Goal: Task Accomplishment & Management: Use online tool/utility

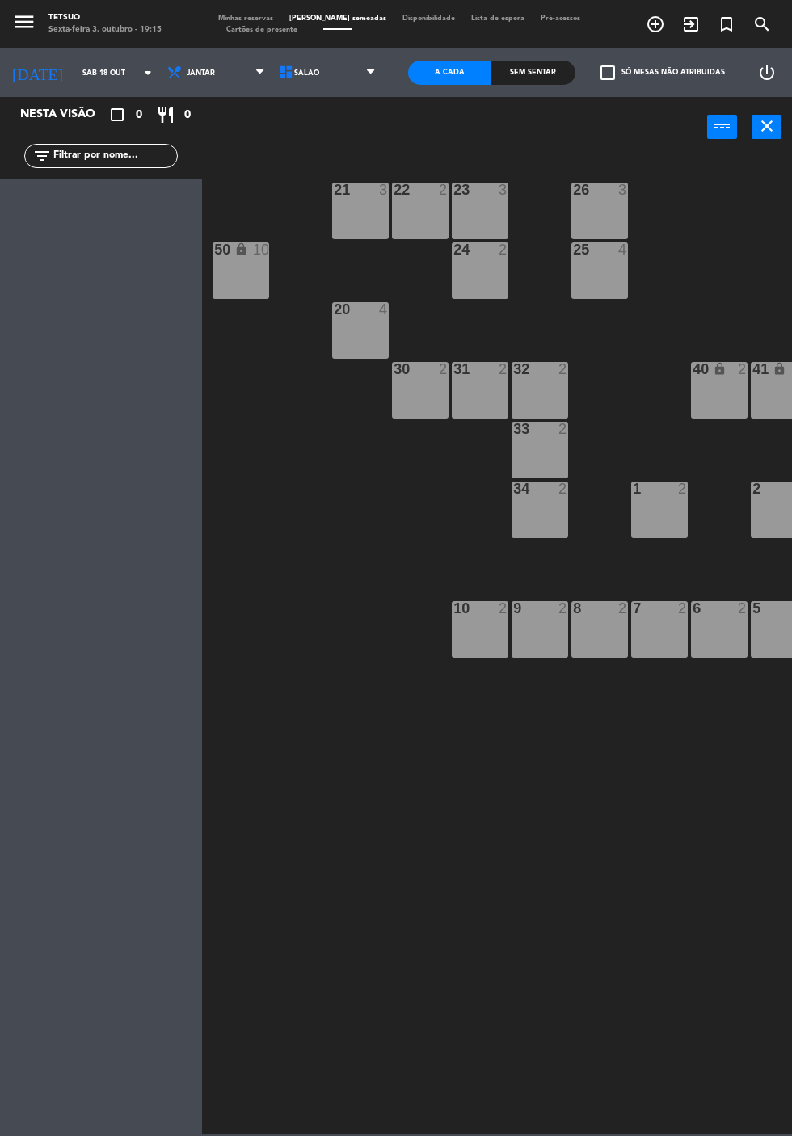
click at [80, 78] on input "Sáb 18 out" at bounding box center [125, 73] width 102 height 25
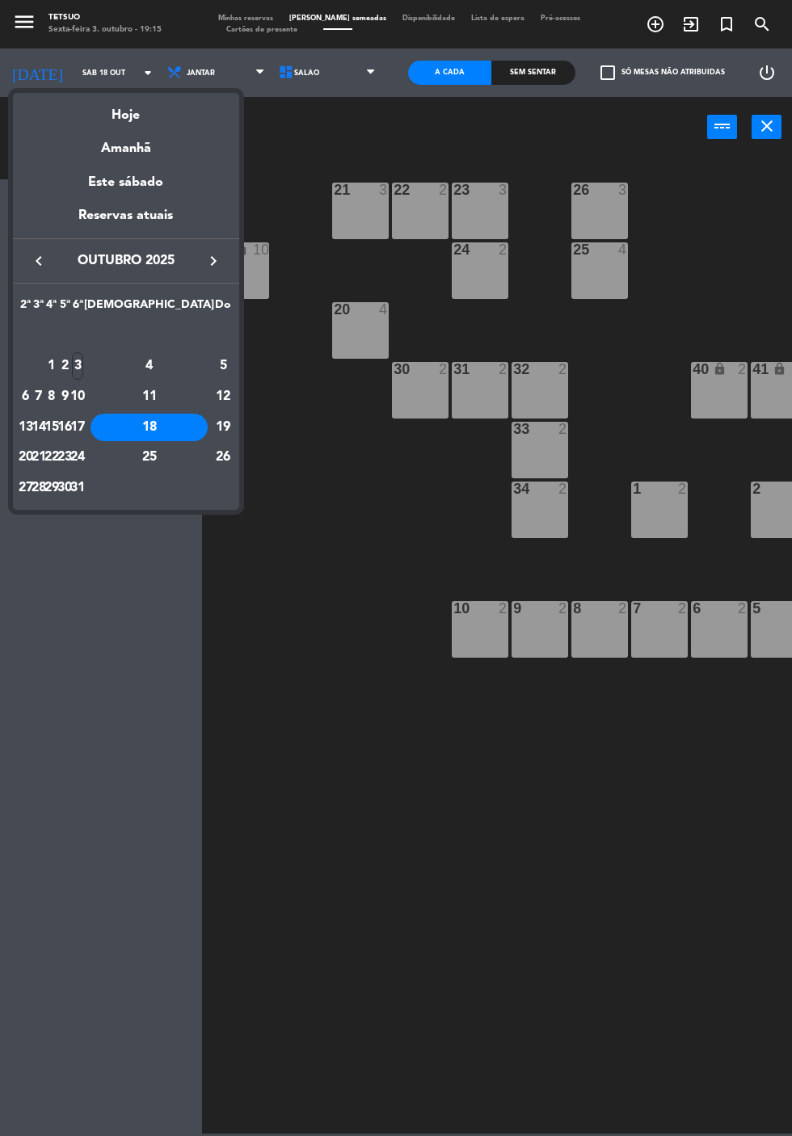
click at [84, 367] on div "3" at bounding box center [78, 365] width 12 height 27
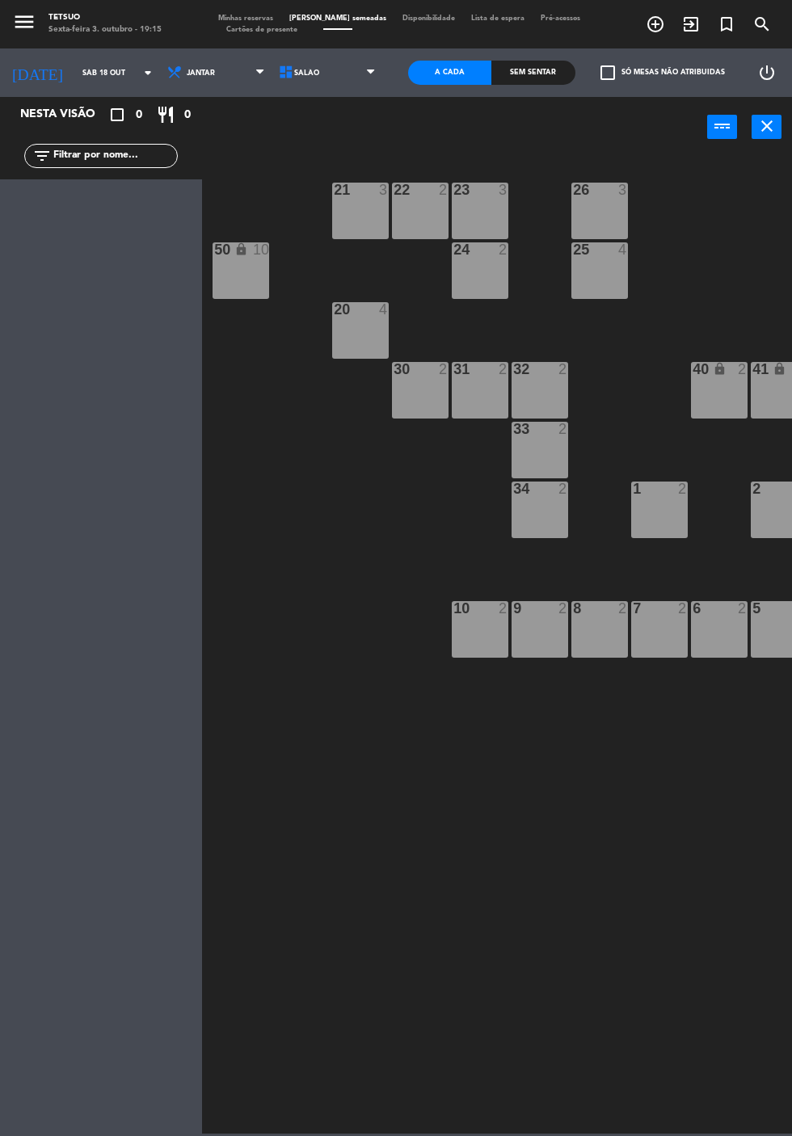
type input "Sex 3 out"
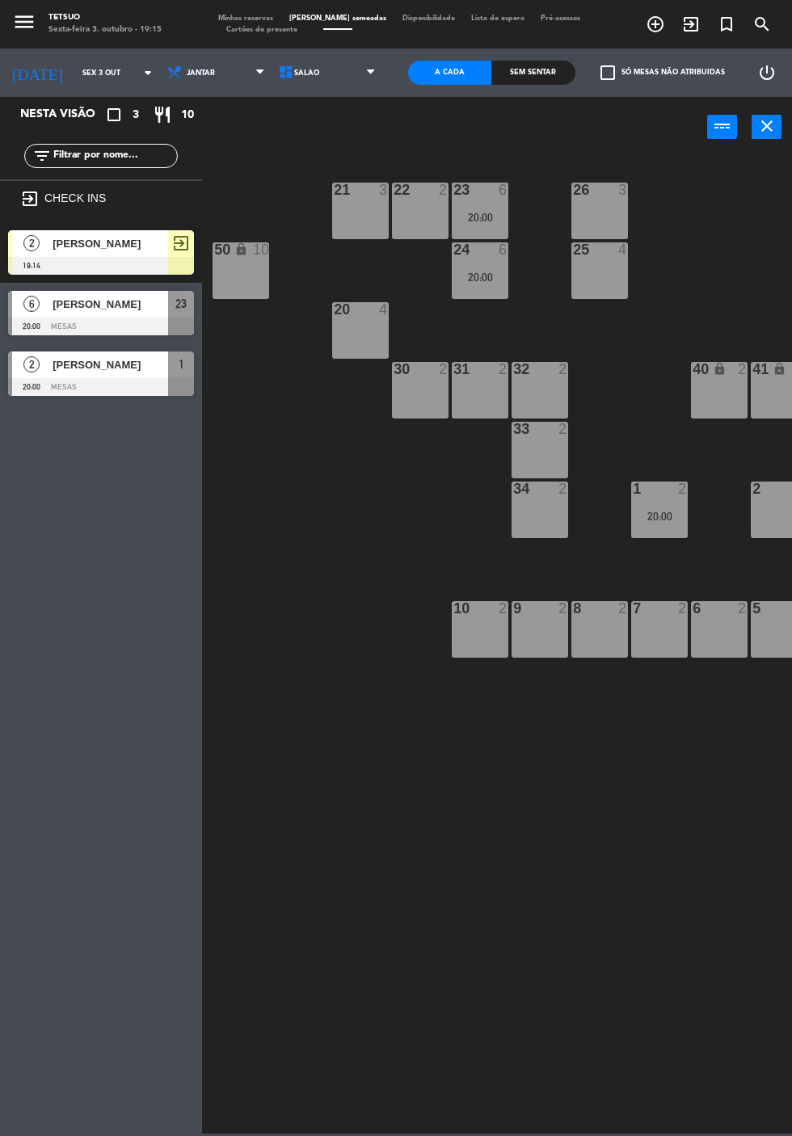
click at [115, 256] on div "[PERSON_NAME]" at bounding box center [109, 243] width 117 height 27
click at [388, 574] on div "21 3 22 2 23 6 20:00 26 3 44 lock 4 24 6 20:00 25 4 43 lock 4 50 lock 10 20 4 4…" at bounding box center [501, 644] width 582 height 980
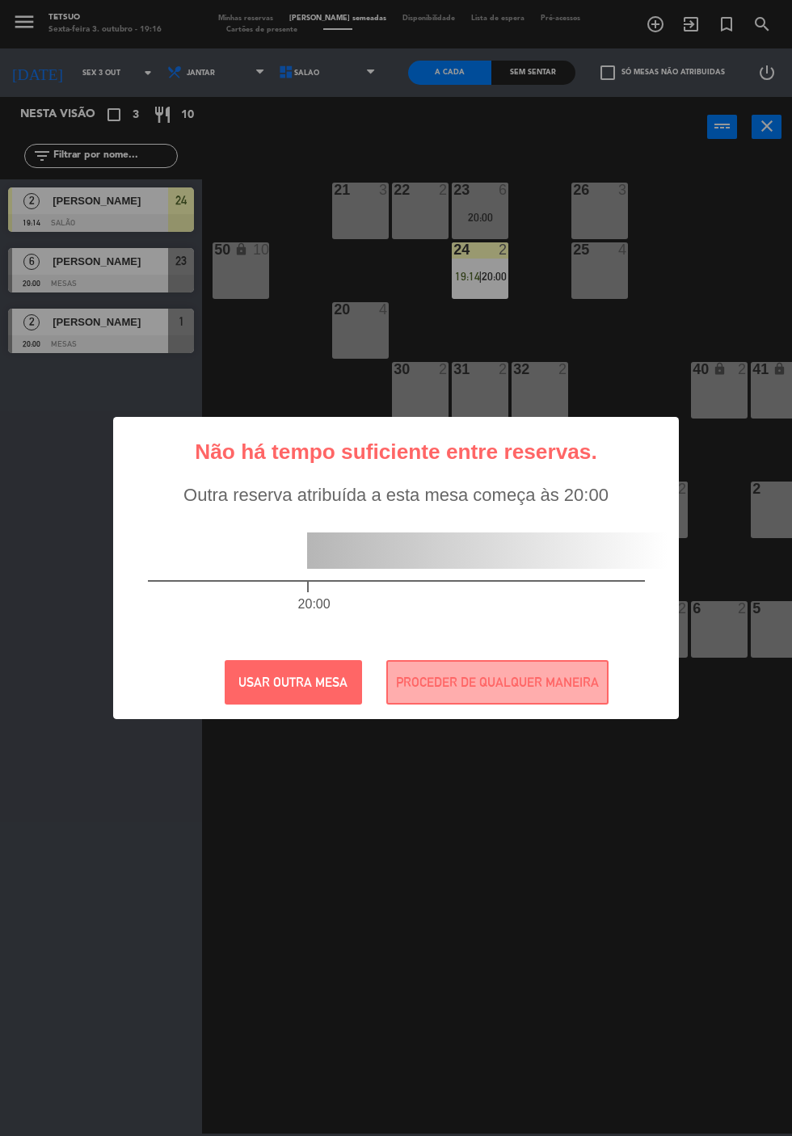
click at [379, 765] on div "? ! i Não há tempo suficiente entre reservas. × Outra reserva atribuída a esta …" at bounding box center [396, 568] width 792 height 1136
click at [392, 845] on div "? ! i Não há tempo suficiente entre reservas. × Outra reserva atribuída a esta …" at bounding box center [396, 568] width 792 height 1136
click at [476, 684] on button "PROCEDER DE QUALQUER MANEIRA" at bounding box center [497, 682] width 222 height 44
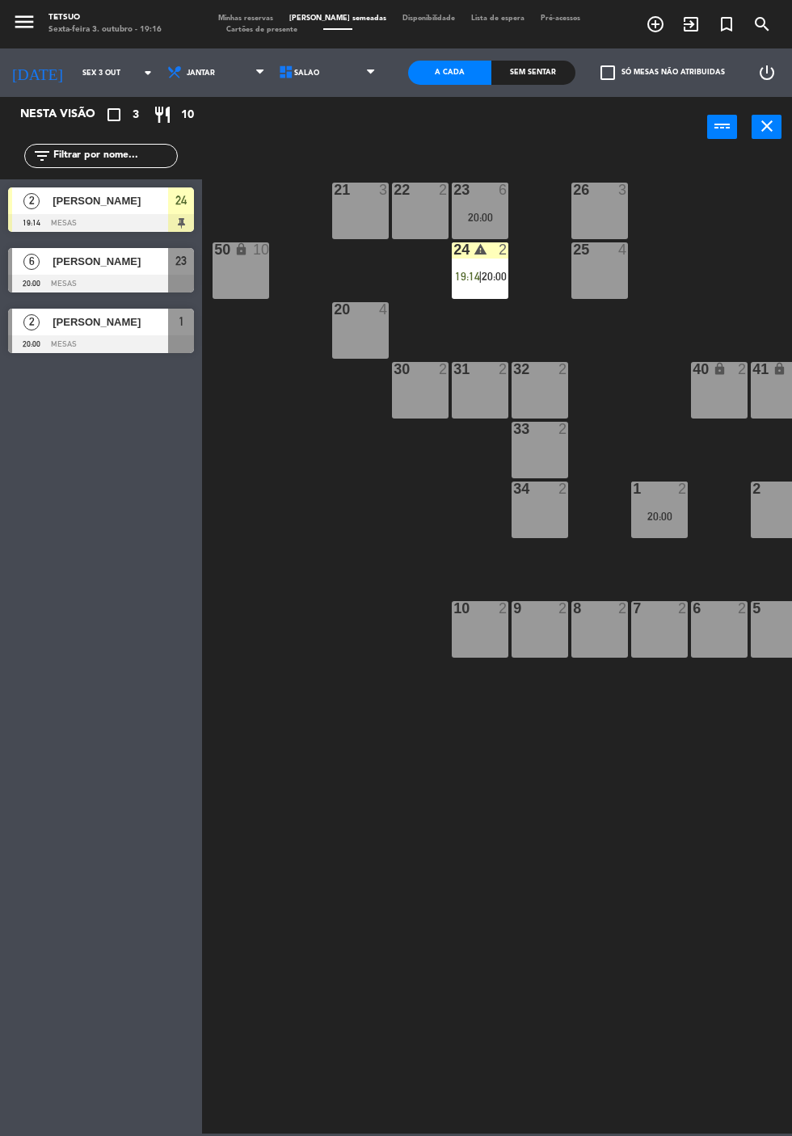
click at [116, 209] on span "[PERSON_NAME]" at bounding box center [111, 200] width 116 height 17
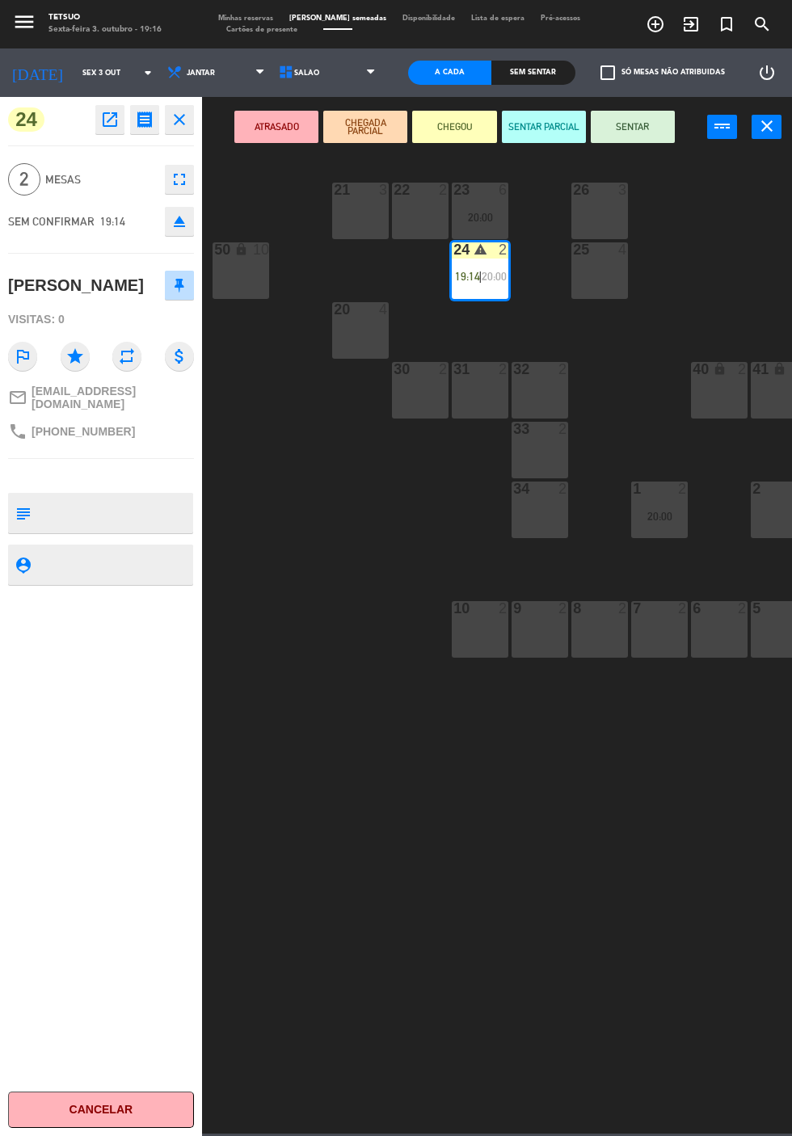
click at [647, 136] on button "SENTAR" at bounding box center [633, 127] width 84 height 32
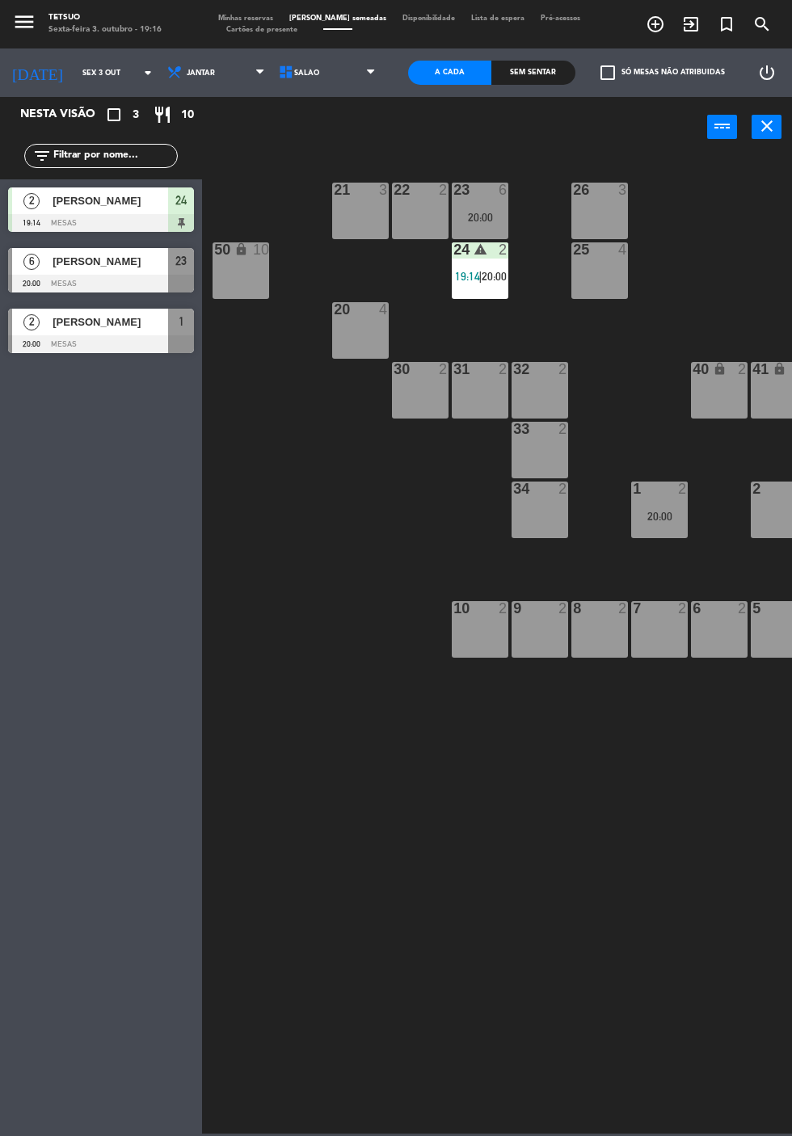
click at [136, 285] on div at bounding box center [101, 284] width 186 height 18
click at [472, 788] on div "21 3 22 2 23 6 20:00 26 3 44 lock 4 24 warning 2 19:14 | 20:00 25 4 43 lock 4 5…" at bounding box center [501, 644] width 582 height 980
click at [77, 259] on span "[PERSON_NAME]" at bounding box center [111, 261] width 116 height 17
click at [601, 888] on div "21 3 22 2 23 6 20:00 26 3 44 lock 4 24 warning 2 19:14 | 20:00 25 4 43 lock 4 5…" at bounding box center [501, 644] width 582 height 980
click at [131, 264] on span "[PERSON_NAME]" at bounding box center [111, 261] width 116 height 17
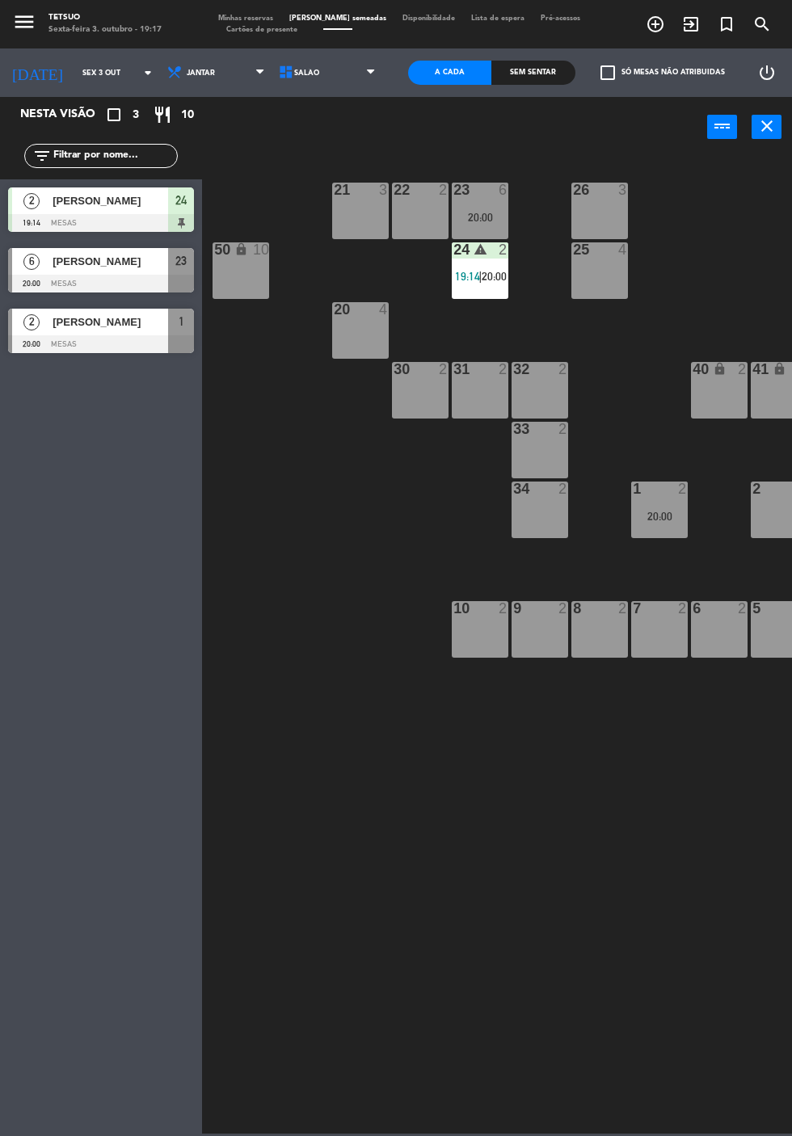
click at [394, 789] on div "21 3 22 2 23 6 20:00 26 3 44 lock 4 24 warning 2 19:14 | 20:00 25 4 43 lock 4 5…" at bounding box center [501, 644] width 582 height 980
click at [494, 793] on div "21 3 22 2 23 6 20:00 26 3 44 lock 4 24 warning 2 19:14 | 20:00 25 4 43 lock 4 5…" at bounding box center [501, 644] width 582 height 980
click at [690, 27] on icon "exit_to_app" at bounding box center [690, 24] width 19 height 19
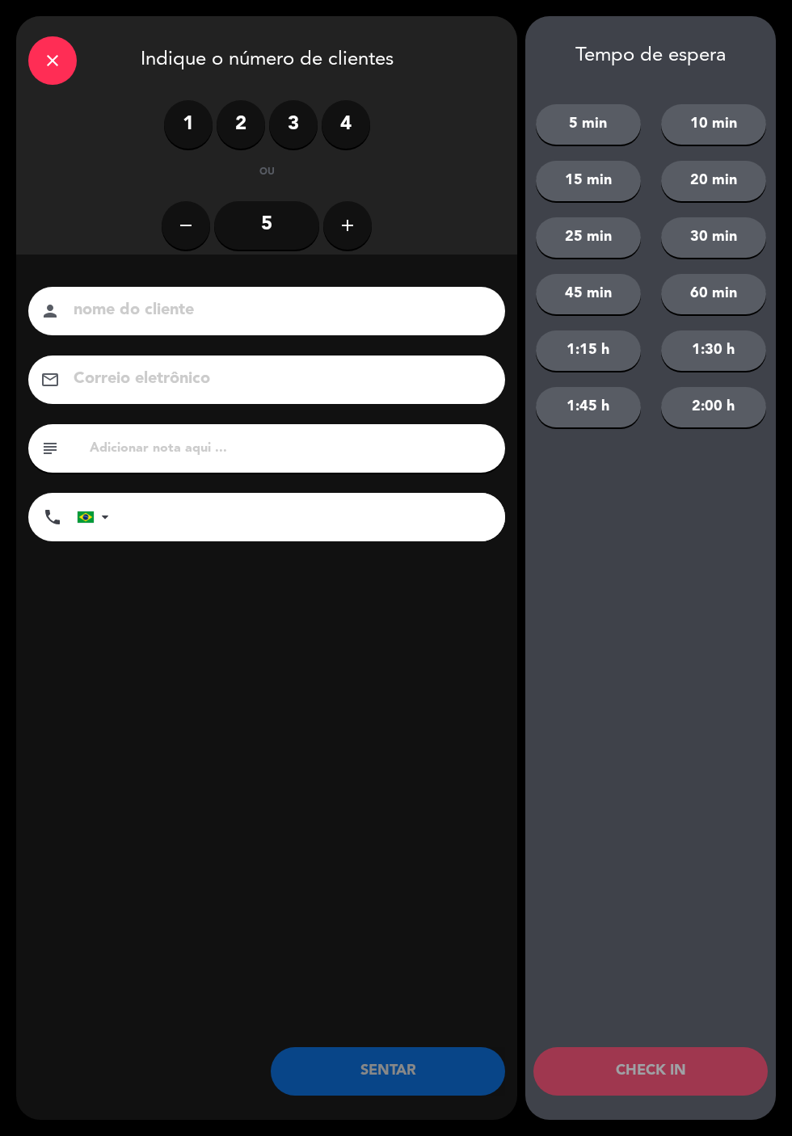
click at [681, 527] on div "Tempo de espera 5 min 10 min 15 min 20 min 25 min 30 min 45 min 60 min 1:15 h 1…" at bounding box center [650, 568] width 251 height 1104
click at [246, 129] on label "2" at bounding box center [241, 124] width 48 height 48
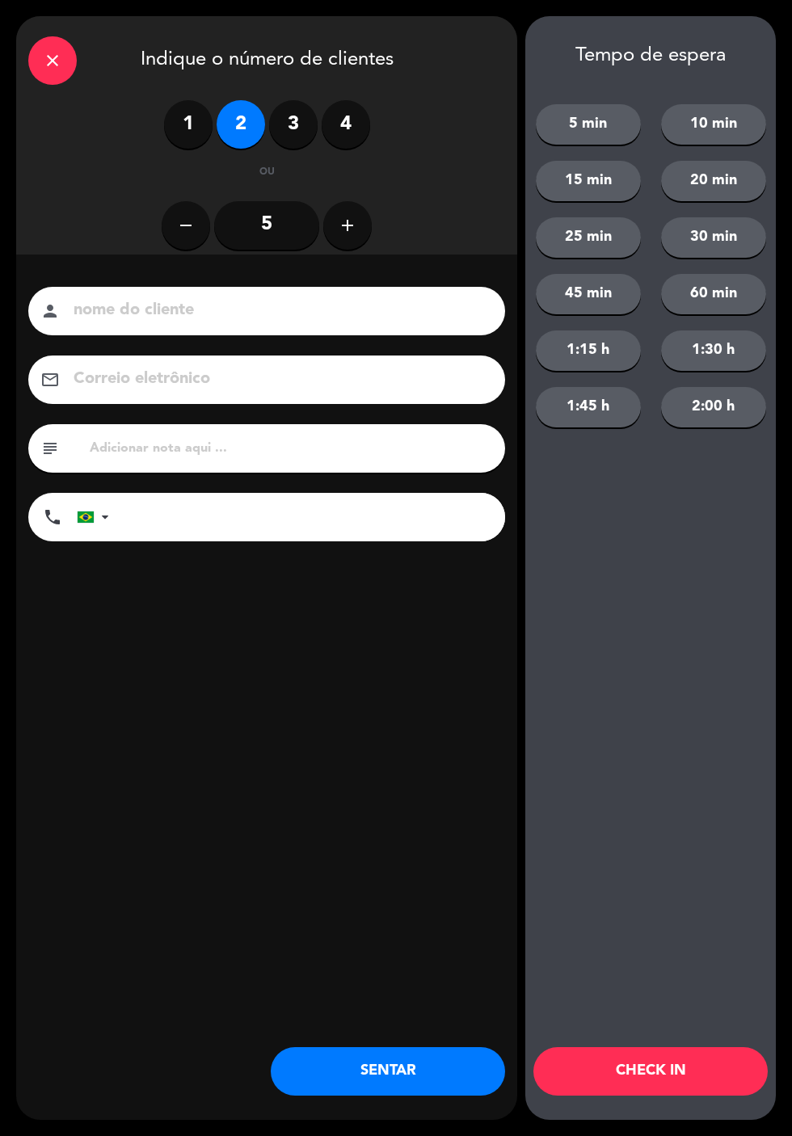
click at [313, 297] on input at bounding box center [278, 311] width 412 height 28
click at [302, 318] on input at bounding box center [278, 311] width 412 height 28
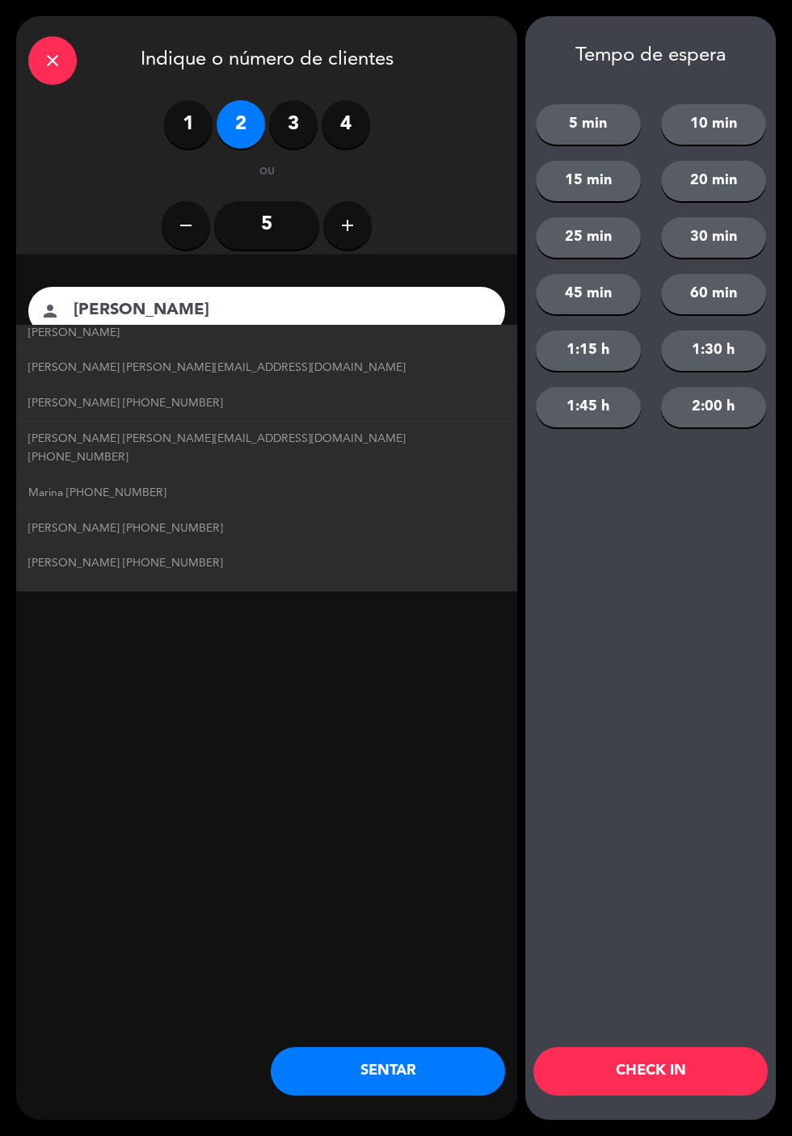
scroll to position [308, 0]
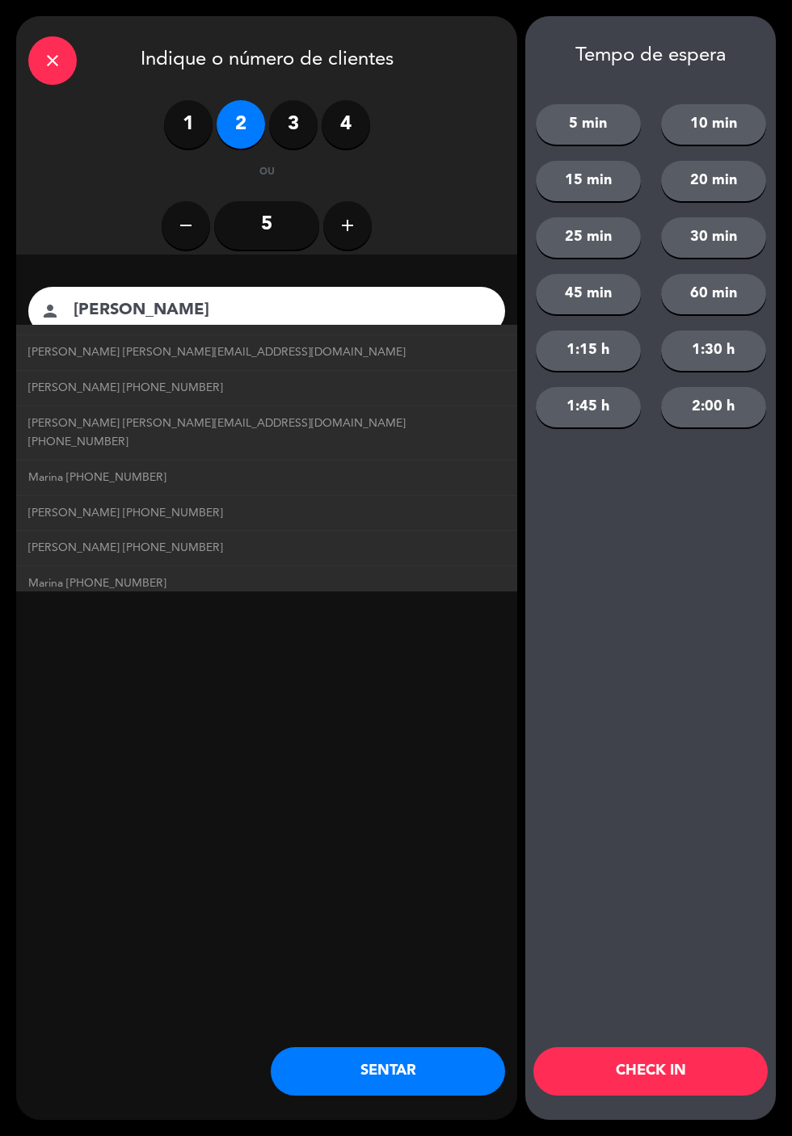
click at [295, 386] on link "[PERSON_NAME] [PHONE_NUMBER]" at bounding box center [266, 388] width 477 height 19
type input "[PERSON_NAME]"
type input "[PHONE_NUMBER]"
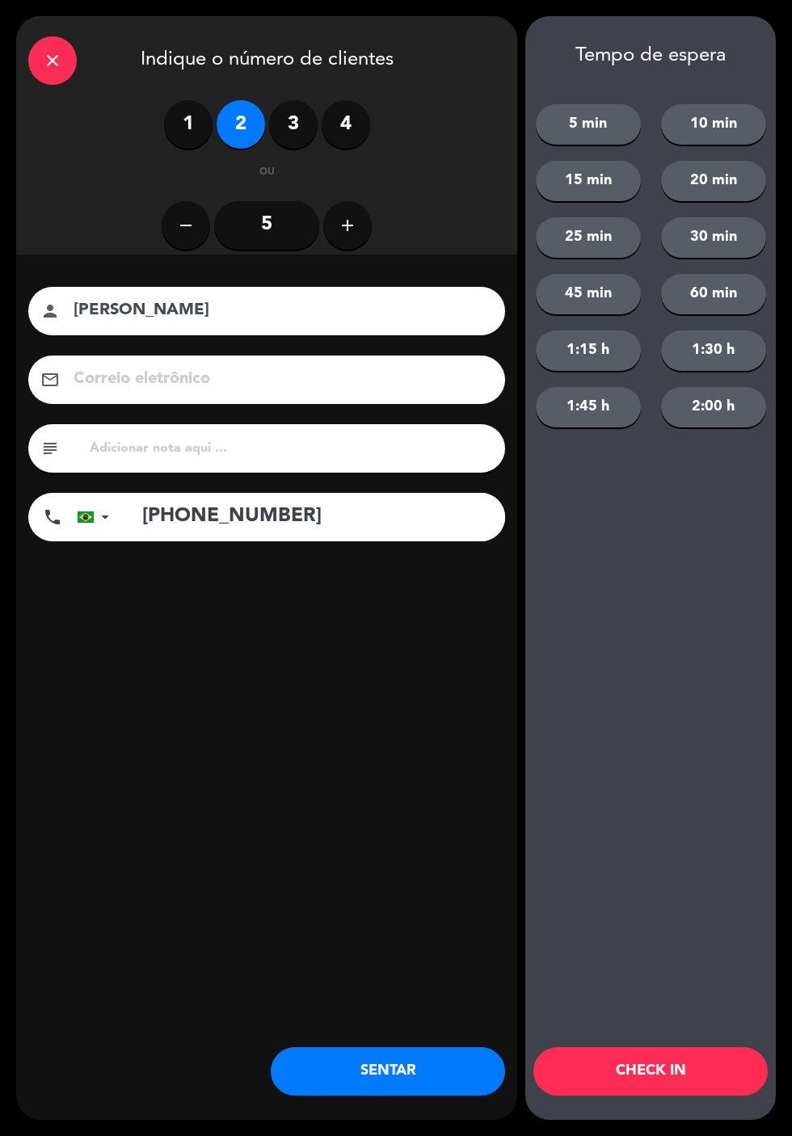
click at [338, 386] on input at bounding box center [278, 379] width 412 height 28
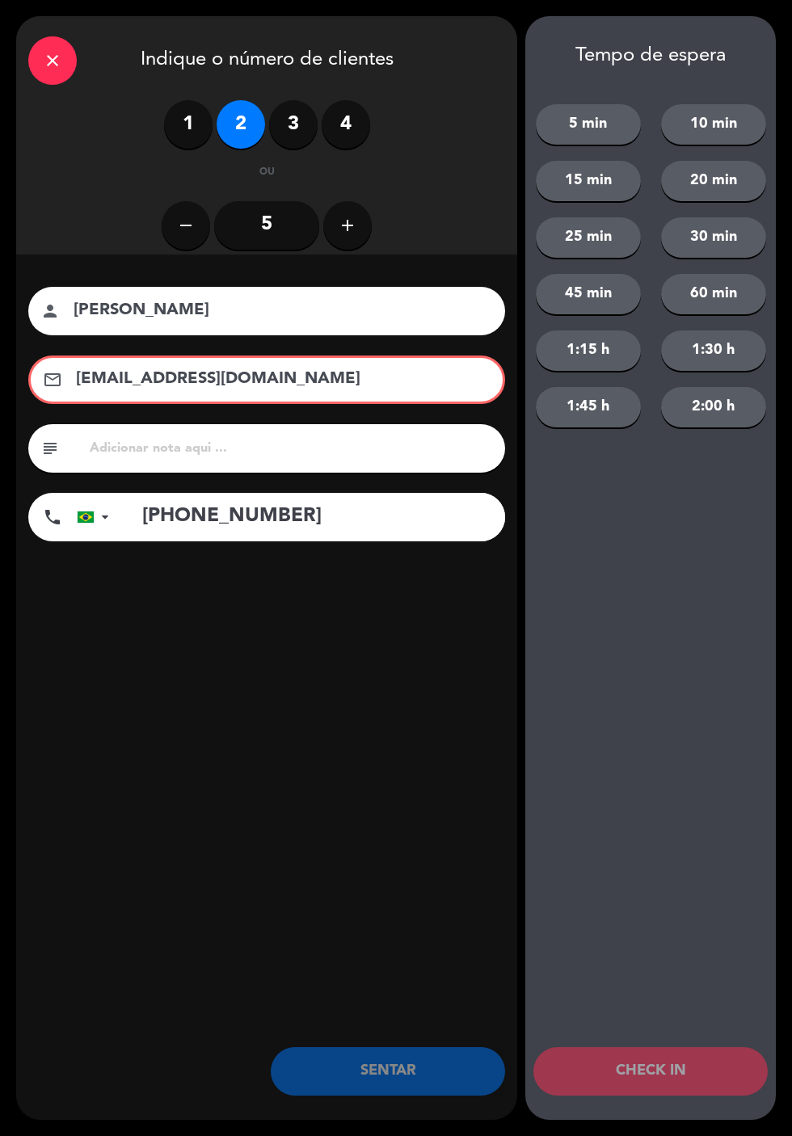
click at [175, 386] on input "[EMAIL_ADDRESS][DOMAIN_NAME]" at bounding box center [277, 379] width 407 height 28
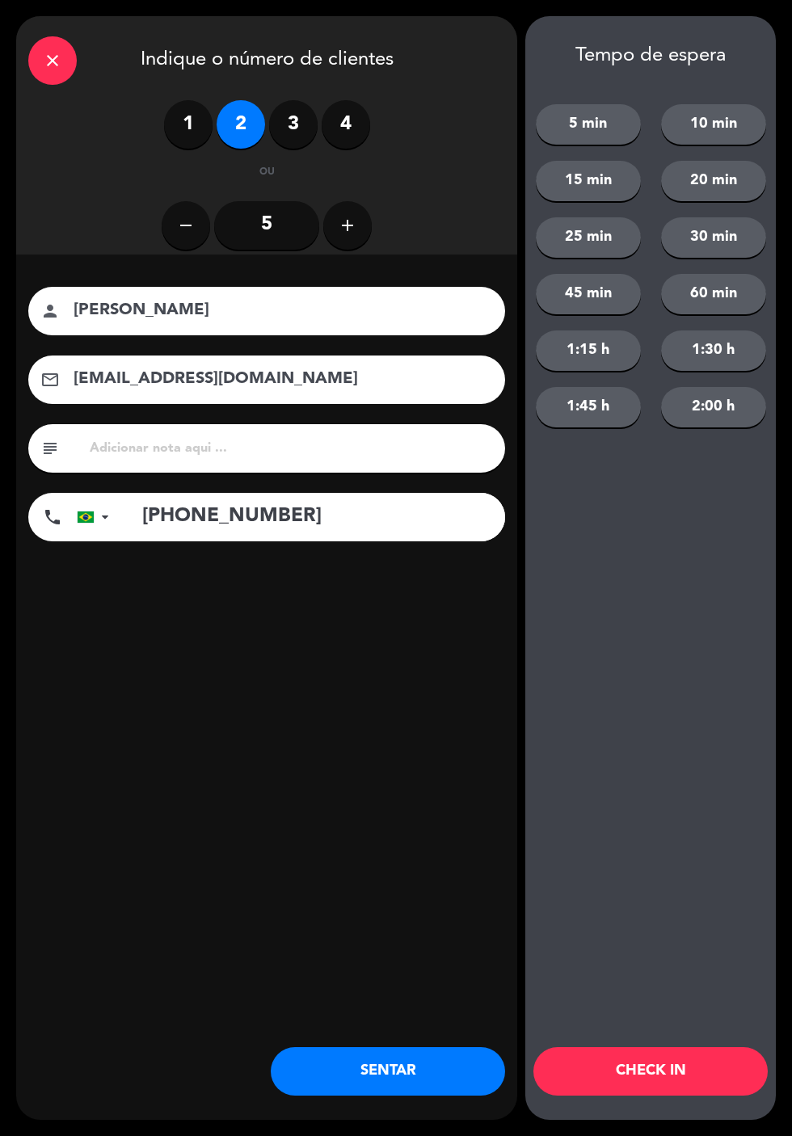
click at [112, 391] on input "[EMAIL_ADDRESS][DOMAIN_NAME]" at bounding box center [278, 379] width 412 height 28
type input "[EMAIL_ADDRESS][DOMAIN_NAME]"
click at [637, 582] on div "Tempo de espera 5 min 10 min 15 min 20 min 25 min 30 min 45 min 60 min 1:15 h 1…" at bounding box center [650, 568] width 251 height 1104
click at [417, 1075] on button "SENTAR" at bounding box center [388, 1072] width 234 height 48
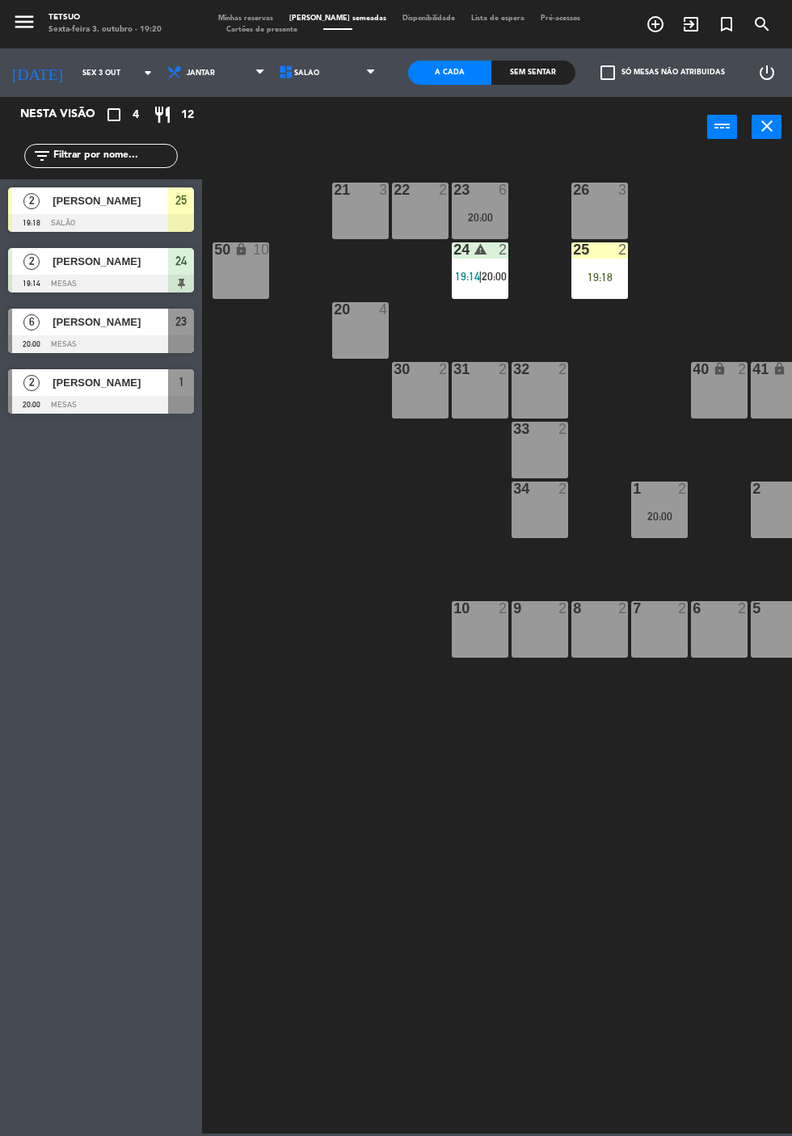
click at [112, 221] on div at bounding box center [101, 223] width 186 height 18
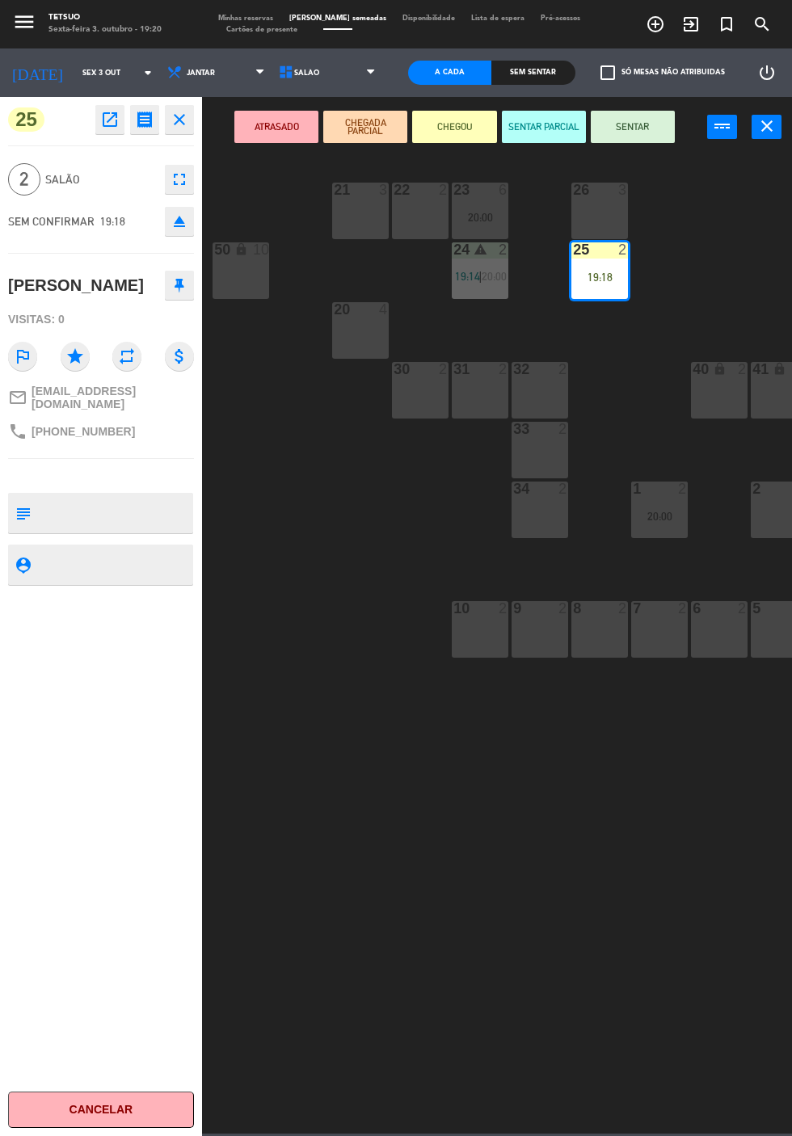
click at [653, 136] on button "SENTAR" at bounding box center [633, 127] width 84 height 32
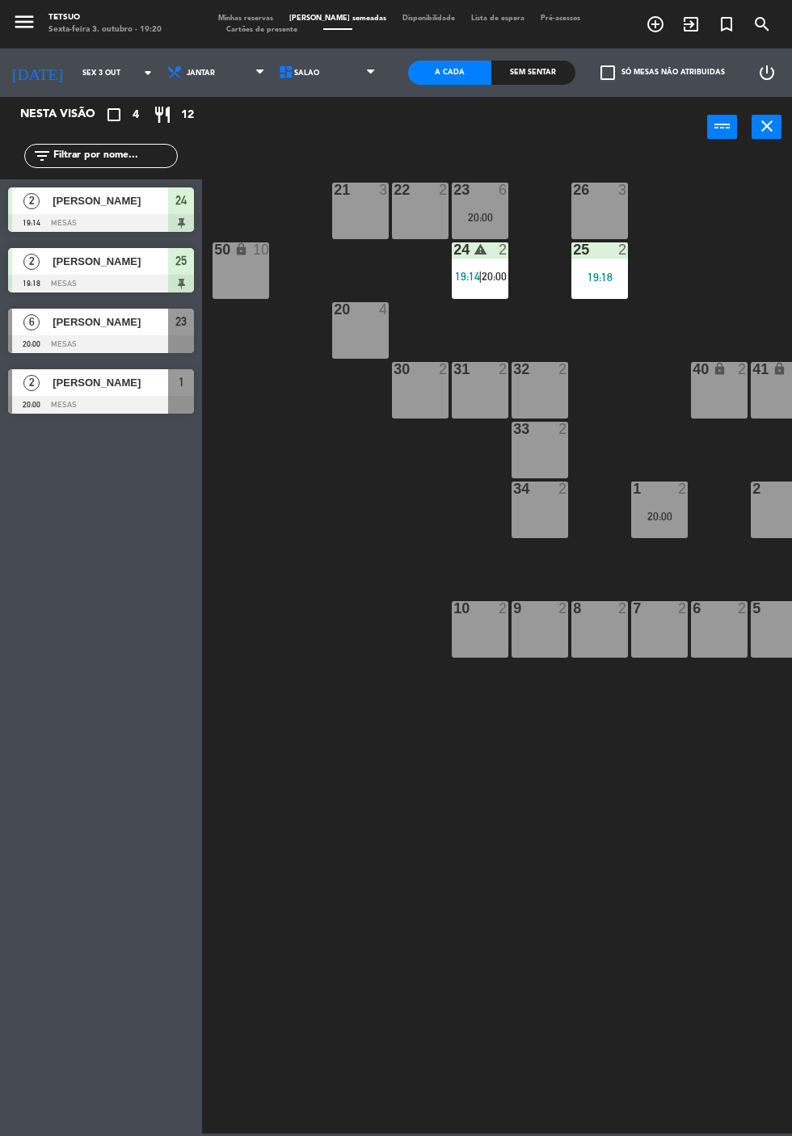
click at [424, 855] on div "21 3 22 2 23 6 20:00 26 3 44 lock 4 24 warning 2 19:14 | 20:00 25 2 19:18 43 lo…" at bounding box center [501, 644] width 582 height 980
click at [691, 33] on icon "exit_to_app" at bounding box center [690, 24] width 19 height 19
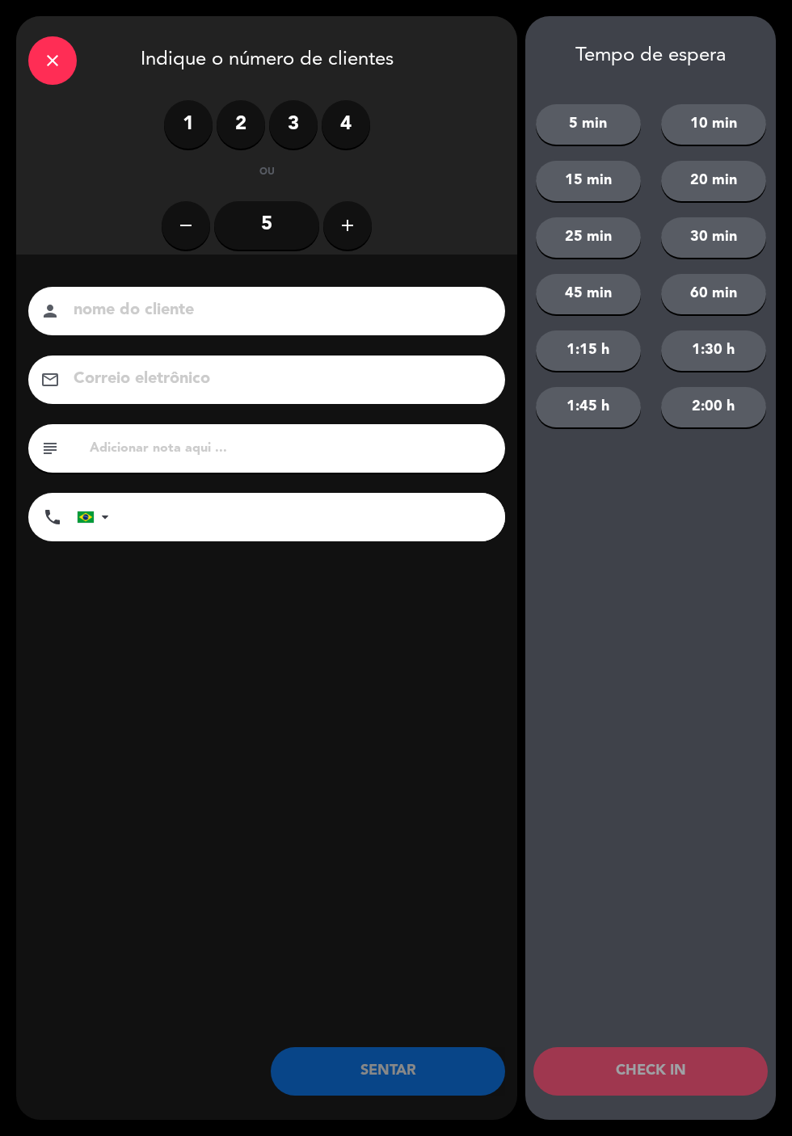
click at [200, 616] on div "nome do cliente person Correio eletrônico email subject phone [GEOGRAPHIC_DATA]…" at bounding box center [266, 441] width 501 height 373
click at [648, 829] on div "Tempo de espera 5 min 10 min 15 min 20 min 25 min 30 min 45 min 60 min 1:15 h 1…" at bounding box center [650, 568] width 251 height 1104
click at [241, 129] on label "2" at bounding box center [241, 124] width 48 height 48
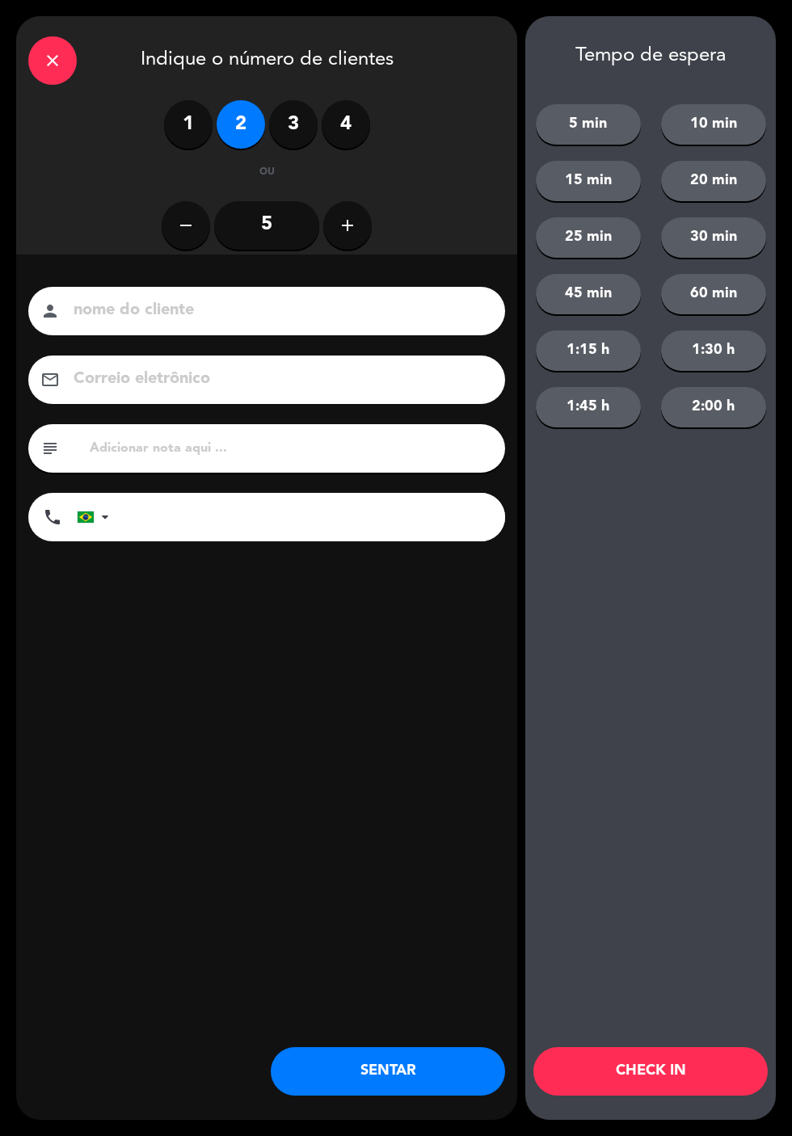
click at [335, 306] on input at bounding box center [278, 311] width 412 height 28
click at [344, 310] on input at bounding box center [278, 311] width 412 height 28
type input "[PERSON_NAME] [PERSON_NAME]"
click at [294, 519] on input "tel" at bounding box center [315, 517] width 380 height 48
type input "11944444840"
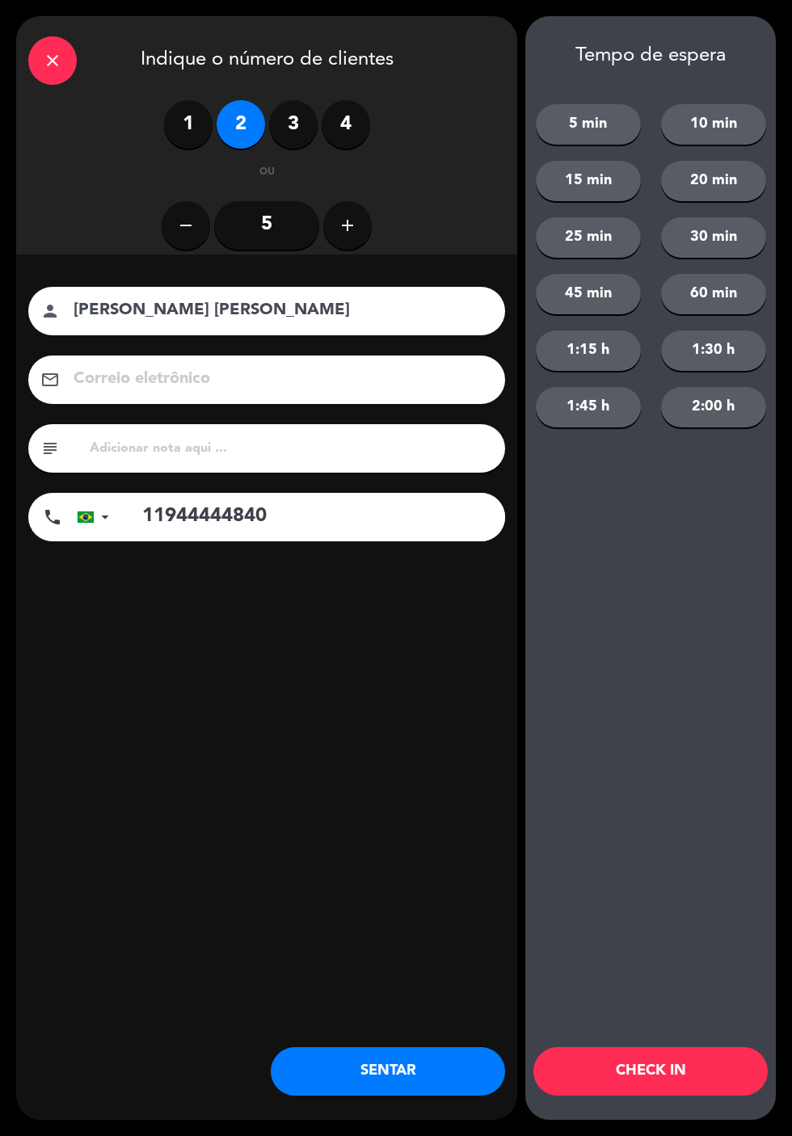
click at [338, 373] on input at bounding box center [278, 379] width 412 height 28
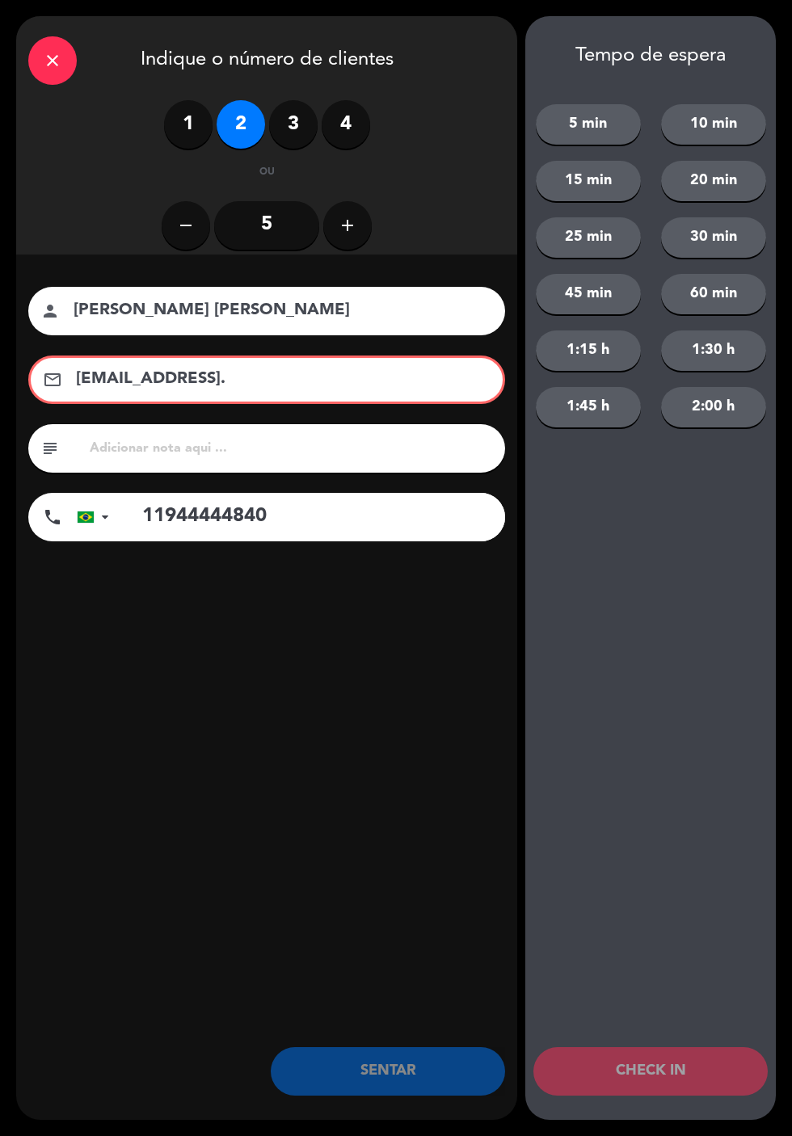
click at [373, 386] on input "[EMAIL_ADDRESS]." at bounding box center [277, 379] width 407 height 28
click at [356, 323] on input "[PERSON_NAME] [PERSON_NAME]" at bounding box center [278, 311] width 412 height 28
click at [631, 574] on div "Tempo de espera 5 min 10 min 15 min 20 min 25 min 30 min 45 min 60 min 1:15 h 1…" at bounding box center [650, 568] width 251 height 1104
click at [401, 1078] on button "SENTAR" at bounding box center [388, 1072] width 234 height 48
click at [121, 393] on input "[EMAIL_ADDRESS][DOMAIN_NAME]" at bounding box center [277, 379] width 407 height 28
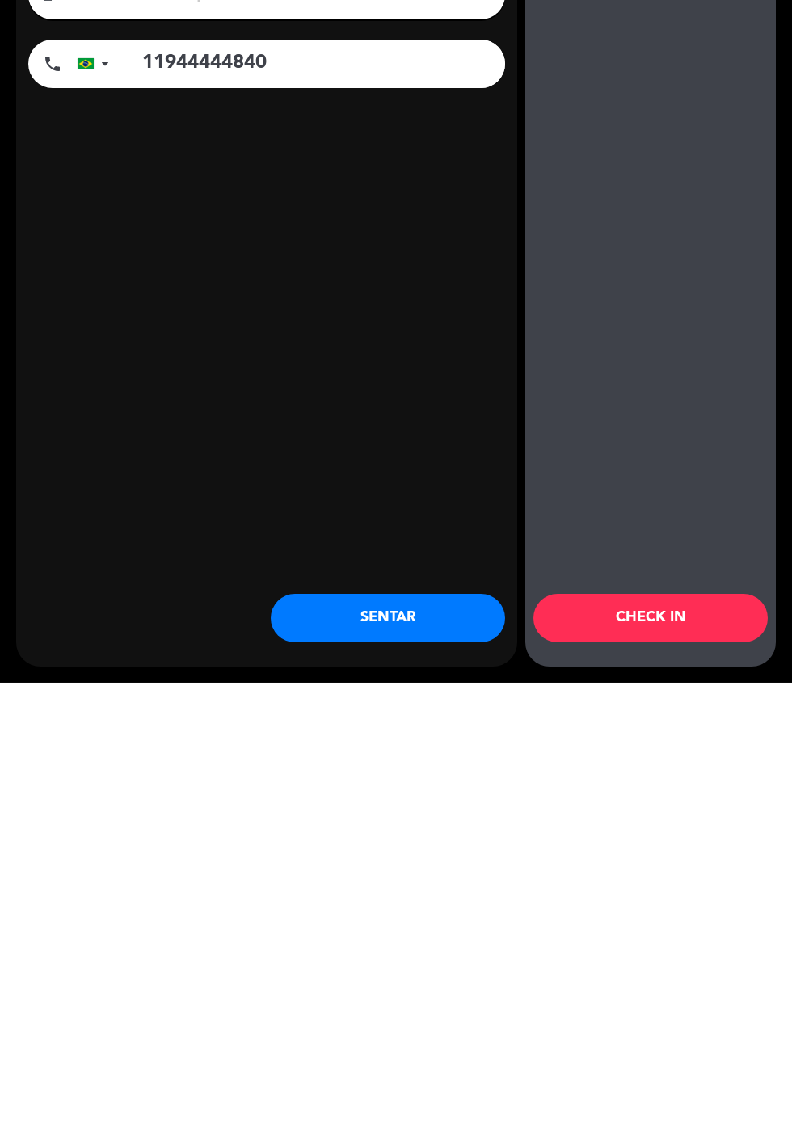
type input "[EMAIL_ADDRESS][DOMAIN_NAME]"
click at [579, 869] on div "Tempo de espera 5 min 10 min 15 min 20 min 25 min 30 min 45 min 60 min 1:15 h 1…" at bounding box center [650, 568] width 251 height 1104
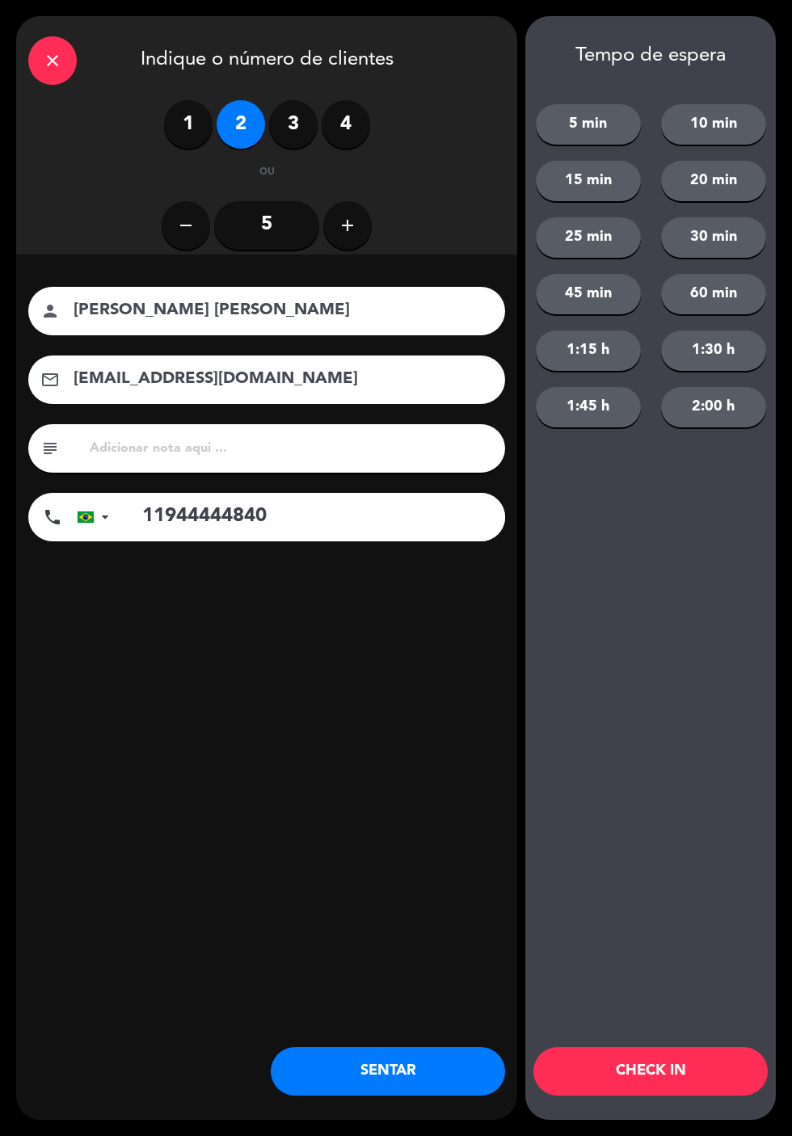
click at [406, 626] on div "nome do cliente person [PERSON_NAME] [PERSON_NAME] Correio eletrônico email [EM…" at bounding box center [266, 441] width 501 height 373
click at [401, 1072] on button "SENTAR" at bounding box center [388, 1072] width 234 height 48
